Goal: Task Accomplishment & Management: Complete application form

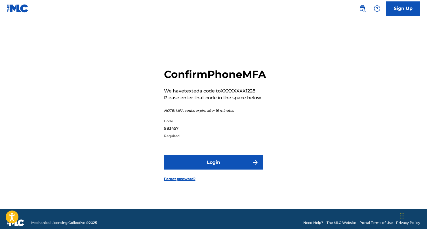
click at [213, 166] on button "Login" at bounding box center [213, 162] width 99 height 14
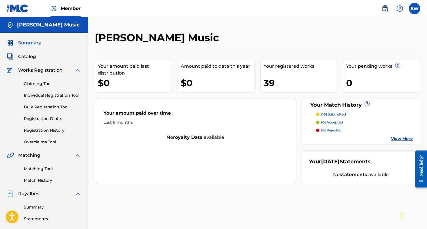
click at [39, 82] on link "Claiming Tool" at bounding box center [52, 84] width 57 height 6
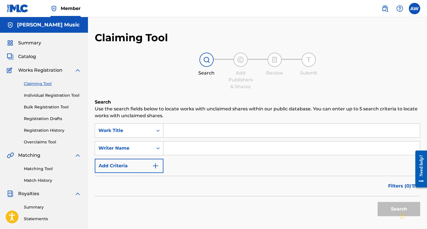
click at [230, 131] on input "Search Form" at bounding box center [292, 131] width 257 height 14
type input "d"
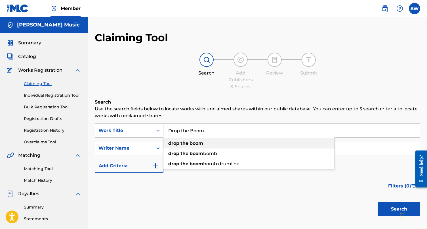
click at [193, 145] on strong "boom" at bounding box center [197, 142] width 14 height 5
type input "drop the boom"
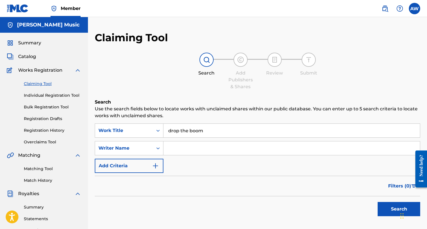
click at [195, 150] on input "Search Form" at bounding box center [292, 148] width 257 height 14
click at [393, 210] on button "Search" at bounding box center [399, 209] width 43 height 14
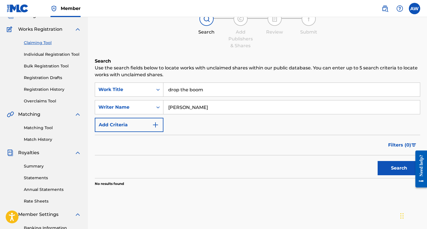
scroll to position [24, 0]
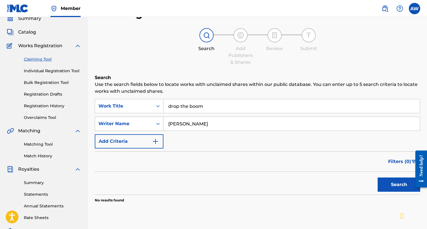
drag, startPoint x: 197, startPoint y: 123, endPoint x: 162, endPoint y: 123, distance: 34.7
click at [162, 123] on div "SearchWithCriteriacd4124ab-fed0-445d-808e-67bc3609b577 Writer Name [PERSON_NAME]" at bounding box center [258, 123] width 326 height 14
type input "u"
type input "[PERSON_NAME]"
click at [397, 185] on button "Search" at bounding box center [399, 184] width 43 height 14
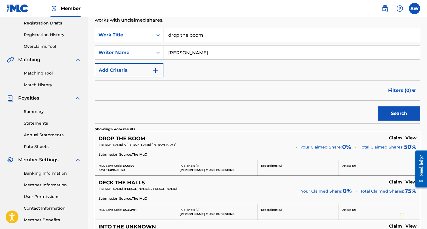
scroll to position [99, 0]
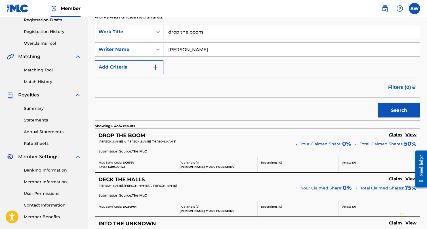
click at [395, 134] on h5 "Claim" at bounding box center [395, 134] width 13 height 5
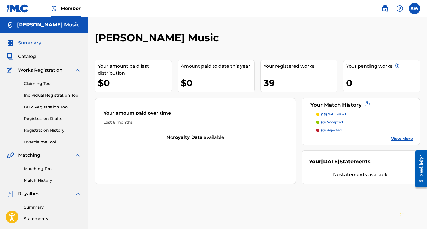
click at [36, 84] on link "Claiming Tool" at bounding box center [52, 84] width 57 height 6
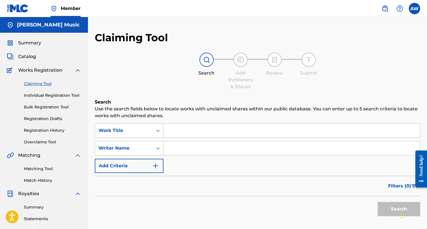
click at [234, 135] on input "Search Form" at bounding box center [292, 131] width 257 height 14
click at [55, 95] on link "Individual Registration Tool" at bounding box center [52, 95] width 57 height 6
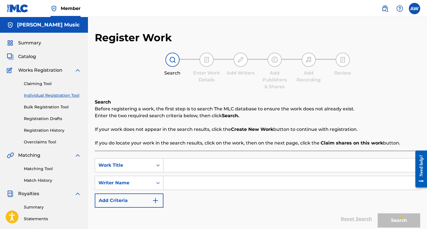
click at [229, 164] on input "Search Form" at bounding box center [292, 165] width 257 height 14
type input "E"
type input "Drop the Boom"
click at [241, 186] on input "Search Form" at bounding box center [292, 183] width 257 height 14
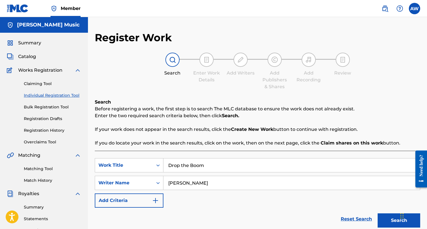
type input "[PERSON_NAME]"
click at [394, 221] on button "Search" at bounding box center [399, 220] width 43 height 14
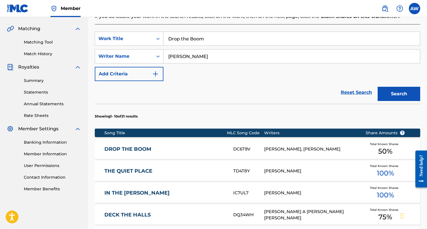
scroll to position [129, 0]
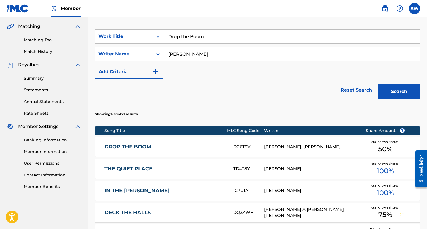
click at [307, 145] on div "[PERSON_NAME], [PERSON_NAME]" at bounding box center [310, 146] width 93 height 7
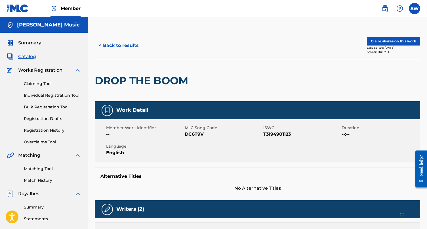
click at [395, 41] on button "Claim shares on this work" at bounding box center [393, 41] width 53 height 9
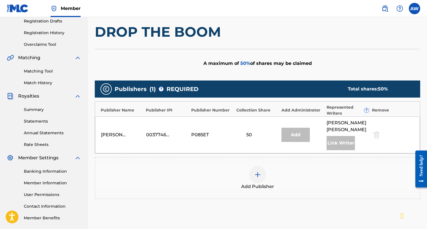
scroll to position [101, 0]
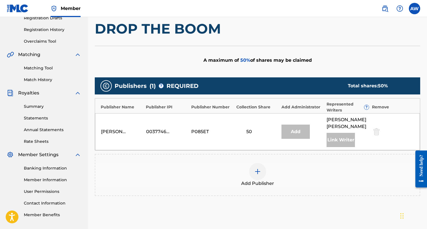
click at [259, 168] on img at bounding box center [258, 171] width 7 height 7
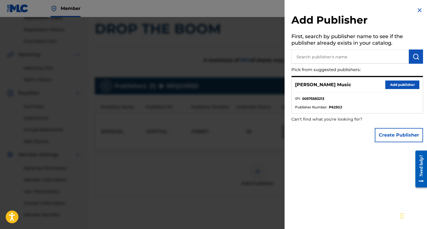
click at [400, 84] on button "Add publisher" at bounding box center [403, 84] width 34 height 9
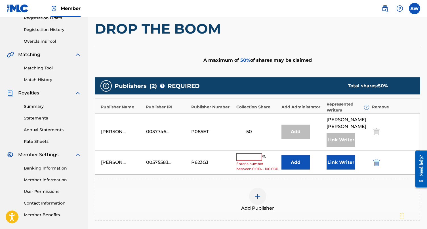
click at [249, 153] on input "text" at bounding box center [250, 156] width 26 height 7
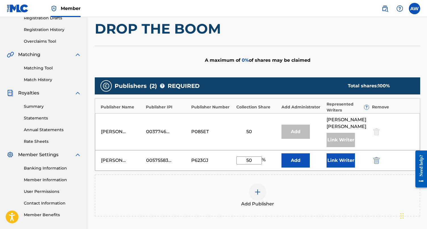
type input "50"
click at [408, 150] on div "[PERSON_NAME] Music 00575583213 P623GJ 50 % Add Link Writer" at bounding box center [257, 160] width 325 height 20
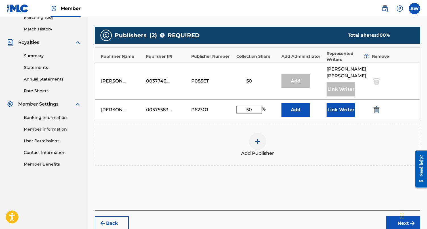
scroll to position [161, 0]
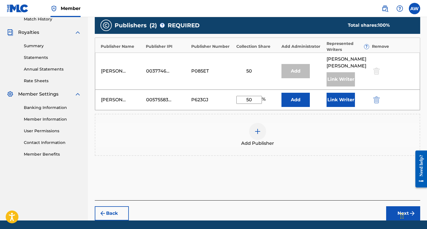
click at [398, 206] on button "Next" at bounding box center [404, 213] width 34 height 14
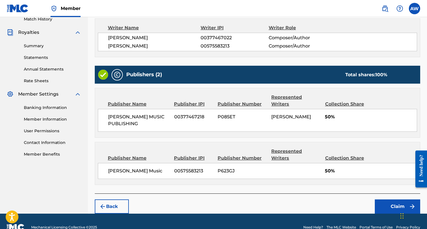
scroll to position [158, 0]
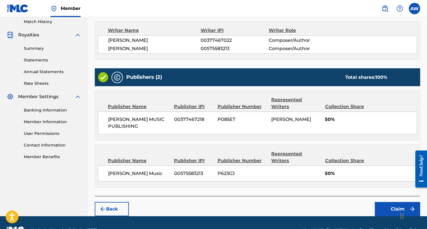
click at [395, 202] on button "Claim" at bounding box center [397, 209] width 45 height 14
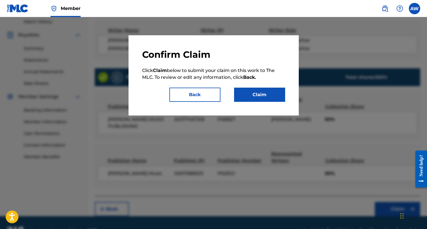
click at [261, 95] on button "Claim" at bounding box center [259, 94] width 51 height 14
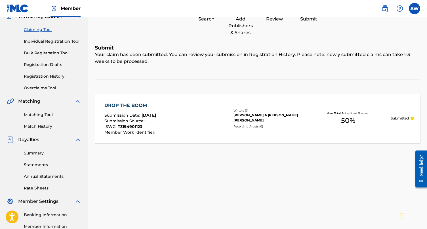
scroll to position [47, 0]
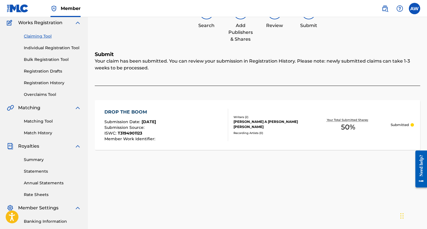
click at [39, 83] on link "Registration History" at bounding box center [52, 83] width 57 height 6
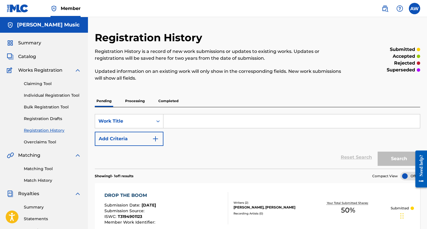
click at [26, 57] on span "Catalog" at bounding box center [27, 56] width 18 height 7
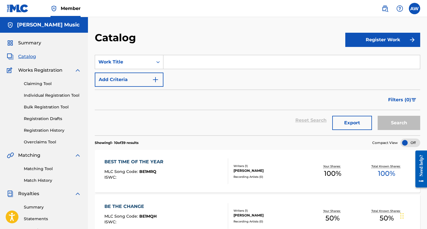
click at [39, 130] on link "Registration History" at bounding box center [52, 130] width 57 height 6
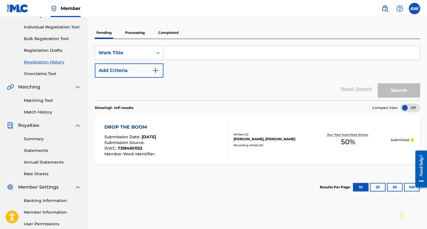
scroll to position [69, 0]
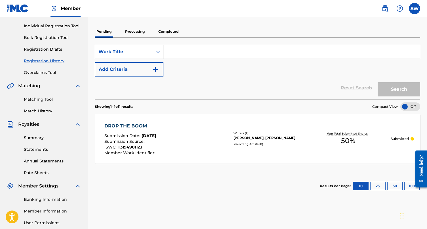
click at [170, 31] on p "Completed" at bounding box center [169, 32] width 24 height 12
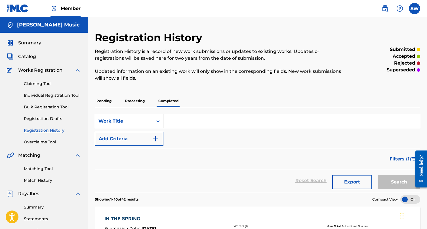
click at [35, 84] on link "Claiming Tool" at bounding box center [52, 84] width 57 height 6
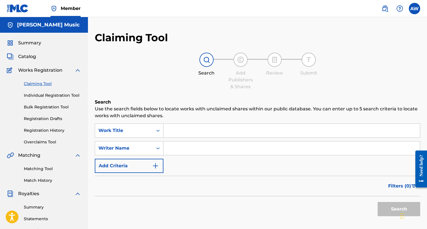
click at [241, 134] on input "Search Form" at bounding box center [292, 131] width 257 height 14
type input "J"
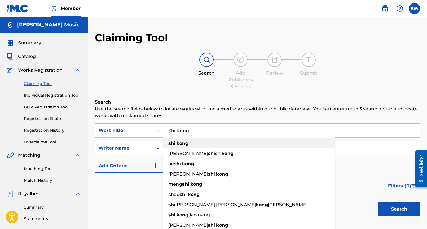
click at [188, 143] on strong "kong" at bounding box center [183, 142] width 12 height 5
type input "shi kong"
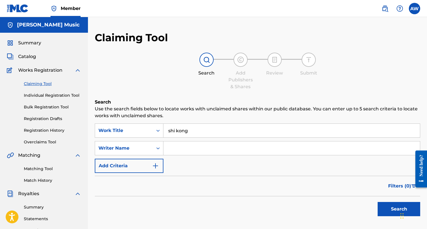
click at [194, 149] on input "Search Form" at bounding box center [292, 148] width 257 height 14
type input "T"
type input "[PERSON_NAME]"
click at [399, 209] on button "Search" at bounding box center [399, 209] width 43 height 14
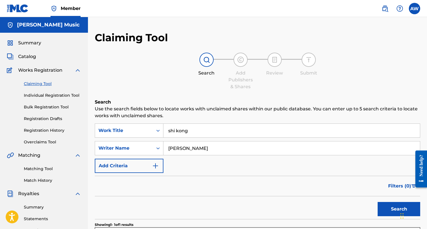
click at [396, 209] on button "Search" at bounding box center [399, 209] width 43 height 14
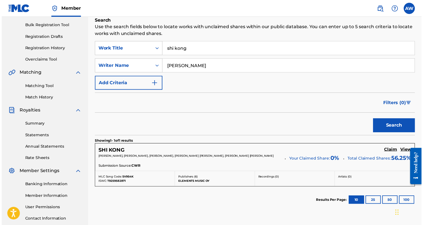
scroll to position [82, 0]
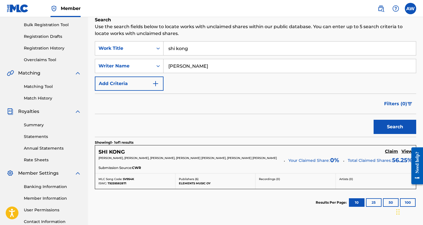
click at [393, 150] on h5 "Claim" at bounding box center [391, 151] width 13 height 5
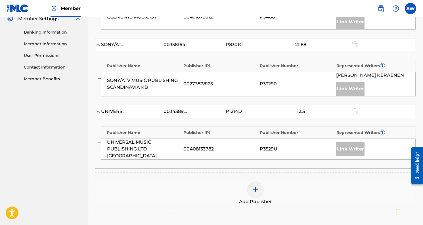
scroll to position [243, 0]
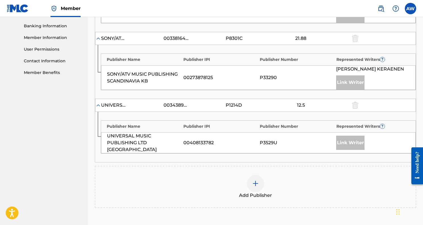
click at [253, 187] on img at bounding box center [255, 183] width 7 height 7
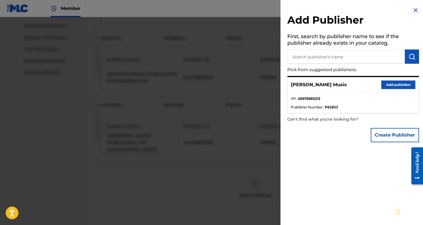
click at [397, 84] on button "Add publisher" at bounding box center [398, 84] width 34 height 9
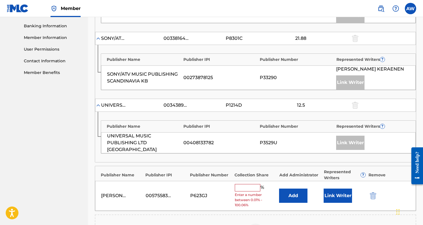
click at [250, 191] on input "text" at bounding box center [248, 187] width 26 height 7
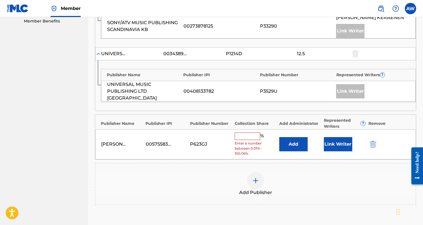
scroll to position [321, 0]
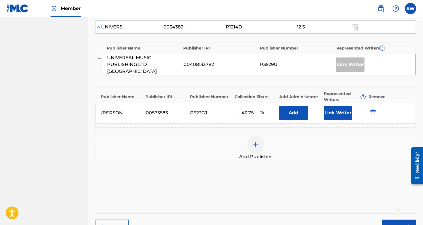
type input "43.75"
click at [351, 152] on div "Add Publisher" at bounding box center [255, 148] width 320 height 24
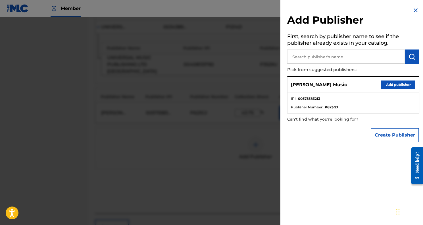
click at [394, 85] on button "Add publisher" at bounding box center [398, 84] width 34 height 9
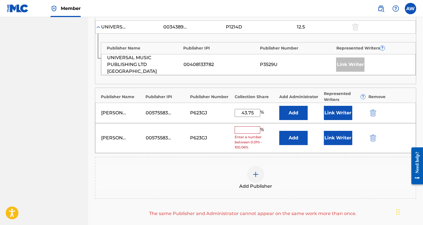
click at [373, 141] on img "submit" at bounding box center [373, 137] width 6 height 7
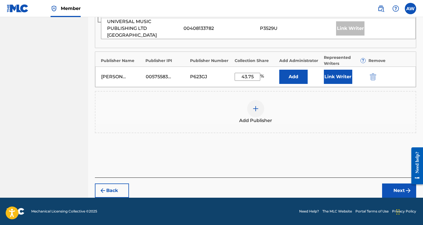
click at [397, 190] on button "Next" at bounding box center [399, 190] width 34 height 14
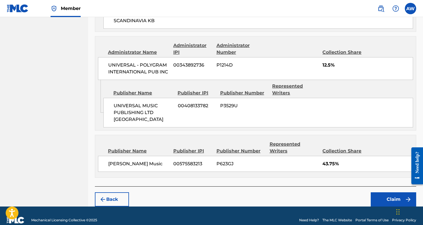
scroll to position [414, 0]
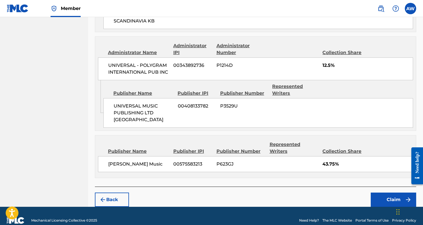
click at [395, 192] on button "Claim" at bounding box center [393, 199] width 45 height 14
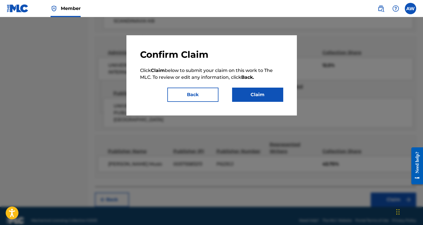
click at [261, 94] on button "Claim" at bounding box center [257, 94] width 51 height 14
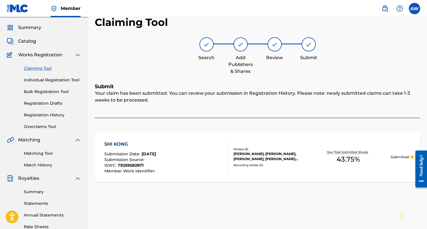
scroll to position [9, 0]
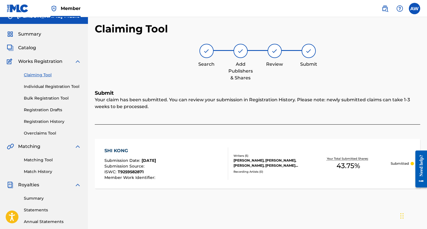
click at [38, 121] on link "Registration History" at bounding box center [52, 121] width 57 height 6
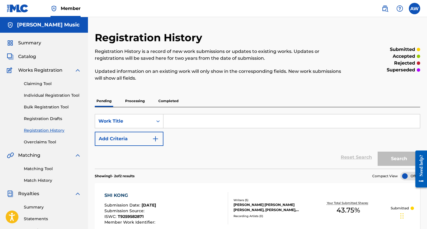
click at [170, 100] on p "Completed" at bounding box center [169, 101] width 24 height 12
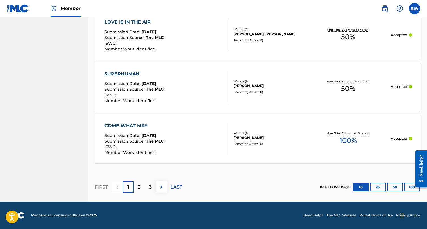
scroll to position [564, 0]
click at [141, 188] on div "2" at bounding box center [139, 186] width 11 height 11
click at [152, 186] on div "3" at bounding box center [150, 186] width 11 height 11
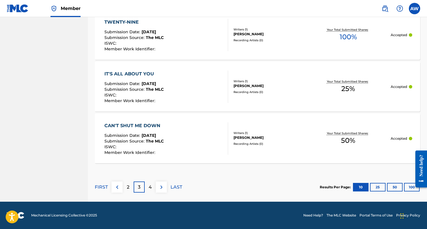
click at [151, 187] on p "4" at bounding box center [150, 186] width 3 height 7
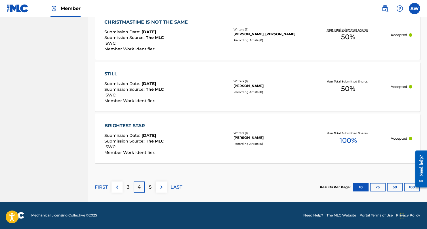
click at [151, 186] on p "5" at bounding box center [150, 186] width 3 height 7
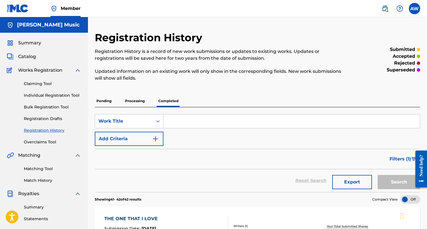
scroll to position [0, 0]
click at [136, 100] on p "Processing" at bounding box center [135, 101] width 23 height 12
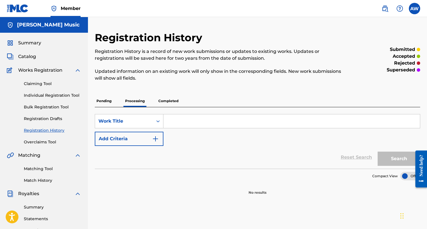
click at [105, 100] on p "Pending" at bounding box center [104, 101] width 18 height 12
